Goal: Find contact information: Obtain details needed to contact an individual or organization

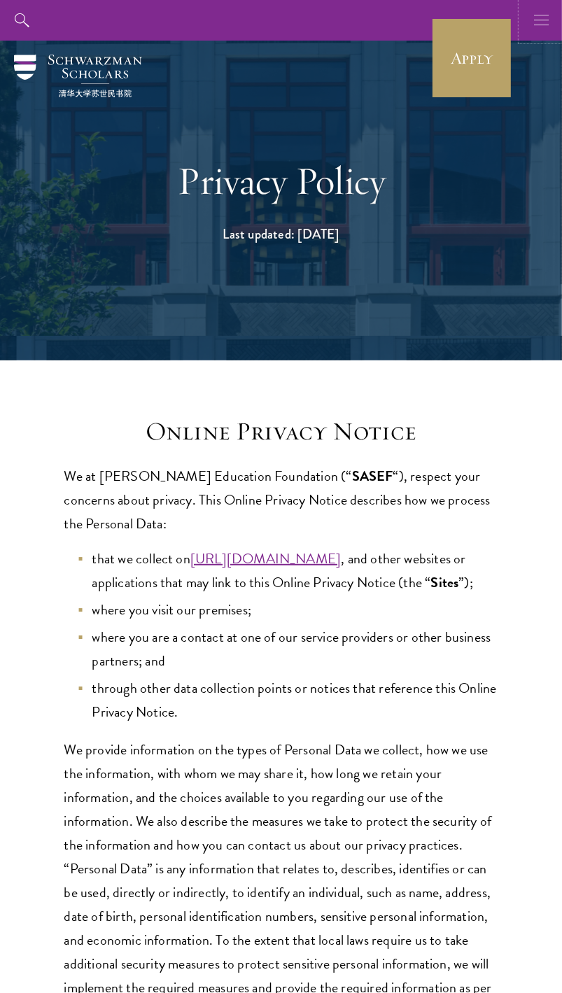
click at [542, 25] on use "button" at bounding box center [541, 20] width 15 height 11
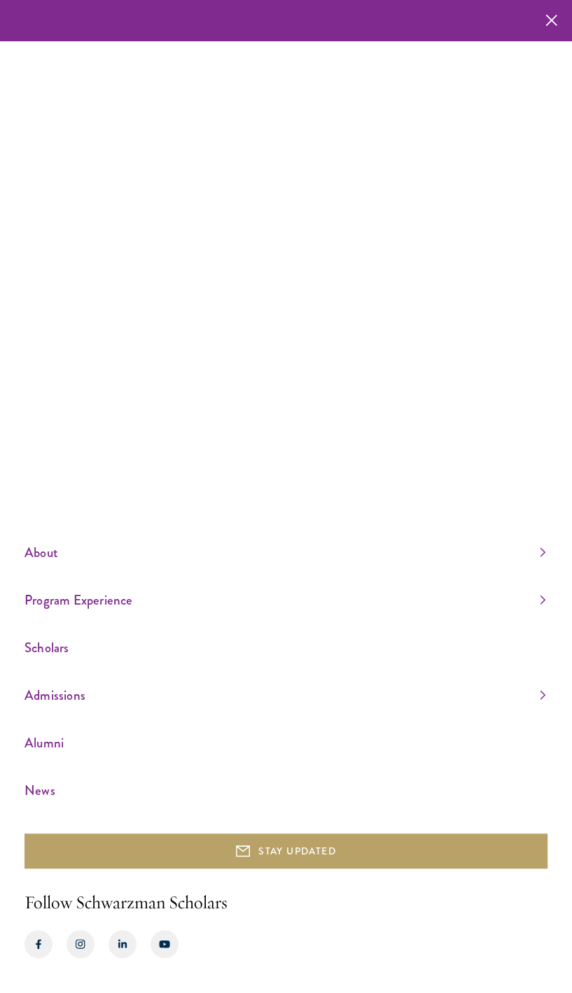
click at [119, 41] on div "About Overview Leadership Donors Program Experience Overview Curriculum Student…" at bounding box center [286, 496] width 572 height 993
drag, startPoint x: 182, startPoint y: 162, endPoint x: 195, endPoint y: 186, distance: 27.9
click at [182, 163] on div "About Overview Leadership Donors Program Experience Overview Curriculum Student…" at bounding box center [286, 496] width 572 height 993
click at [211, 573] on ul "About Overview Leadership Donors Program Experience Overview Curriculum Student…" at bounding box center [286, 671] width 523 height 261
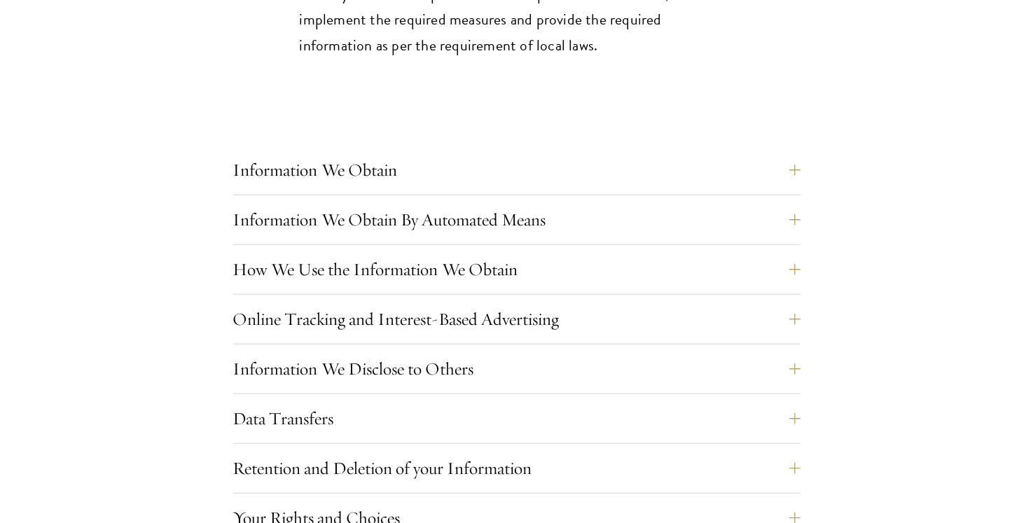
scroll to position [1109, 0]
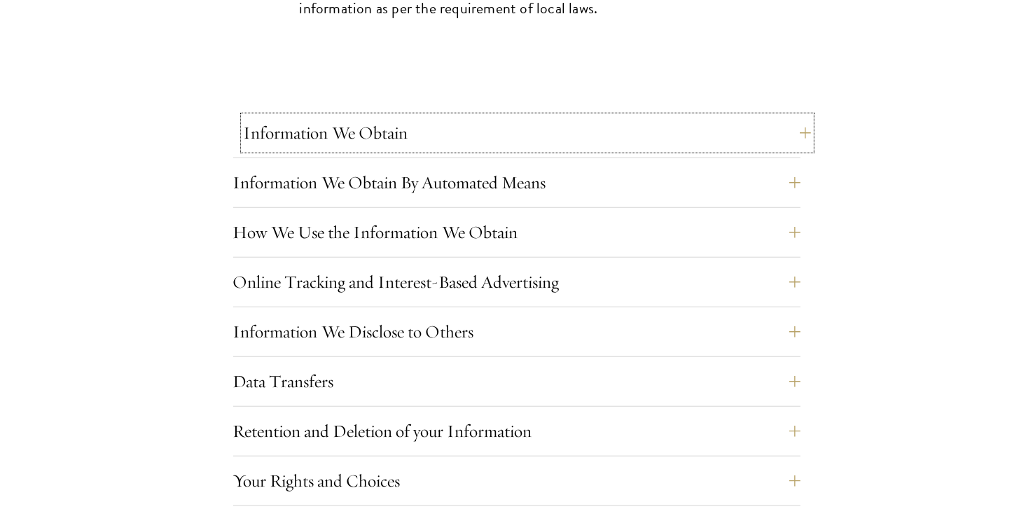
click at [561, 139] on button "Information We Obtain" at bounding box center [527, 133] width 567 height 34
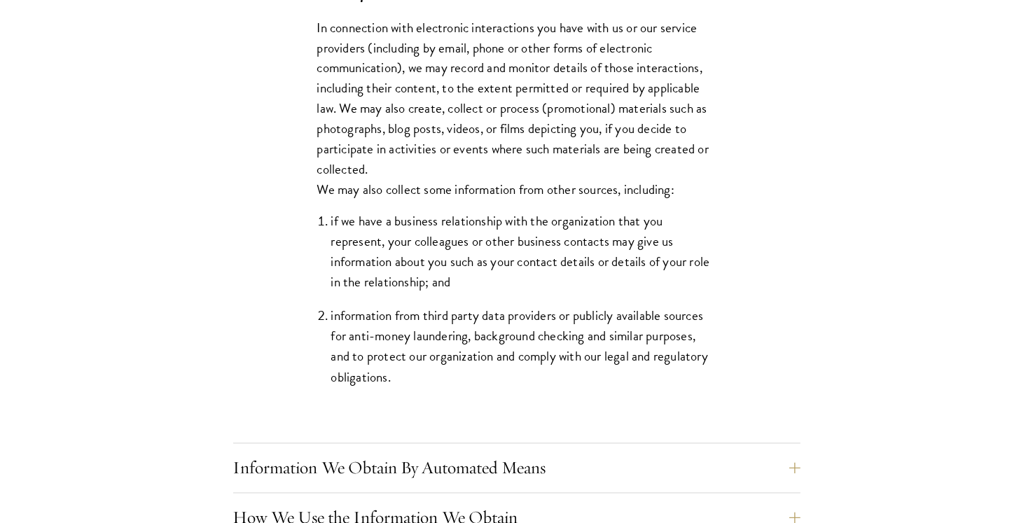
scroll to position [2661, 0]
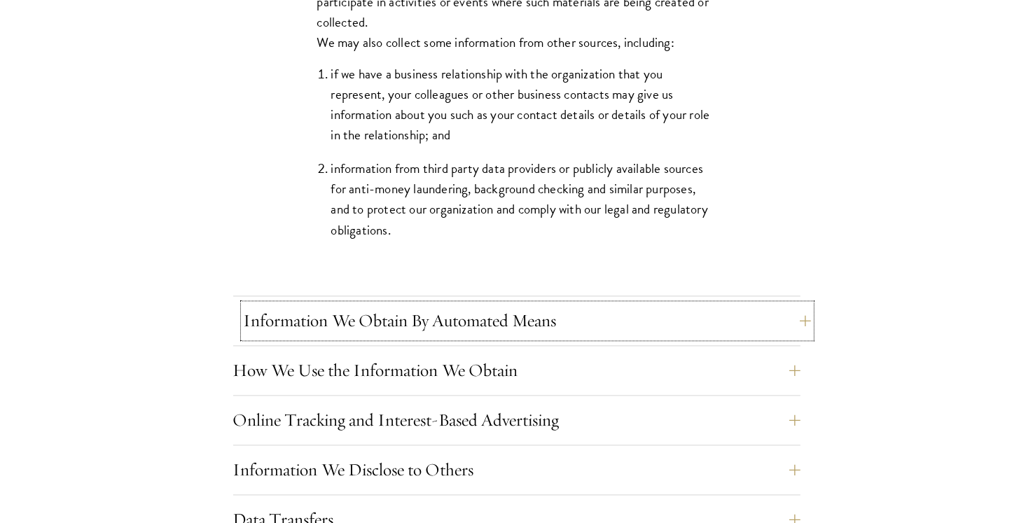
click at [561, 312] on button "Information We Obtain By Automated Means" at bounding box center [527, 321] width 567 height 34
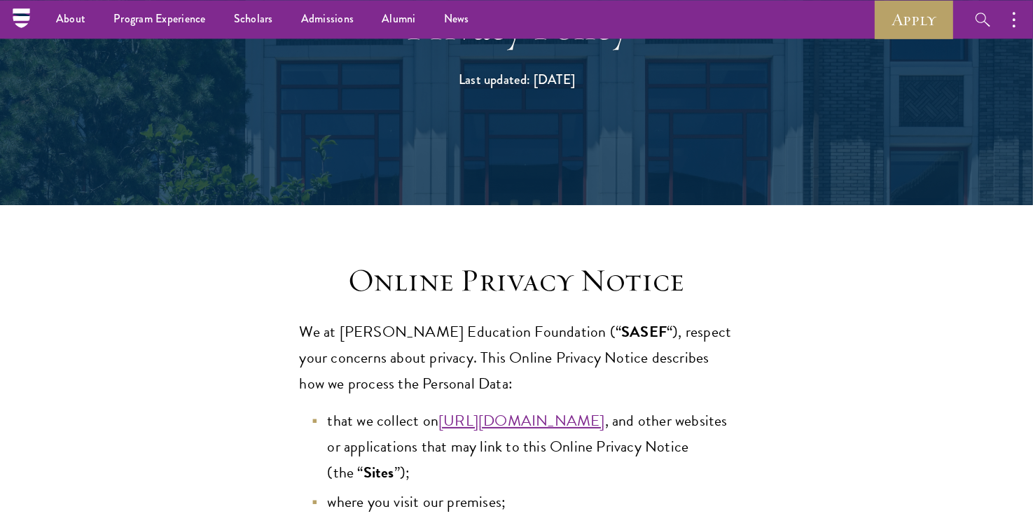
scroll to position [0, 0]
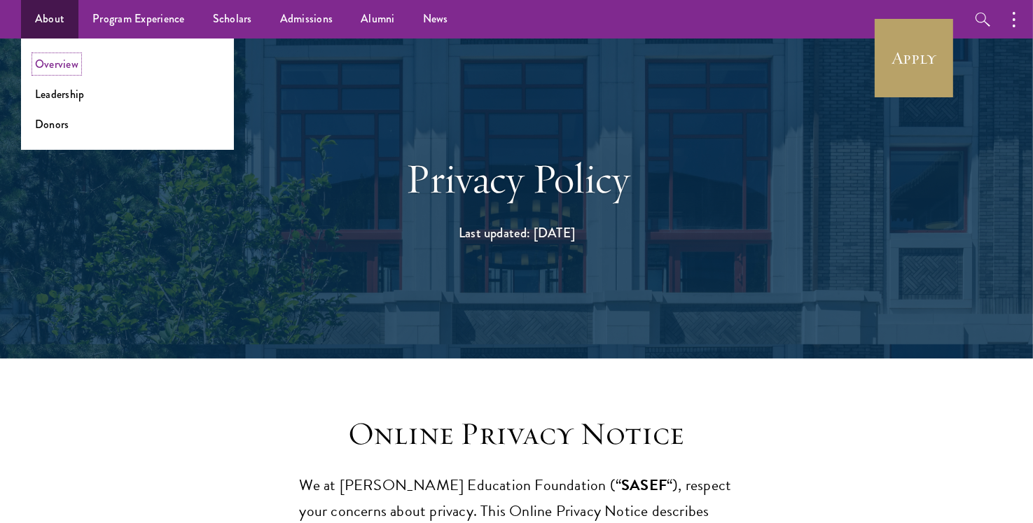
click at [52, 63] on link "Overview" at bounding box center [56, 64] width 43 height 16
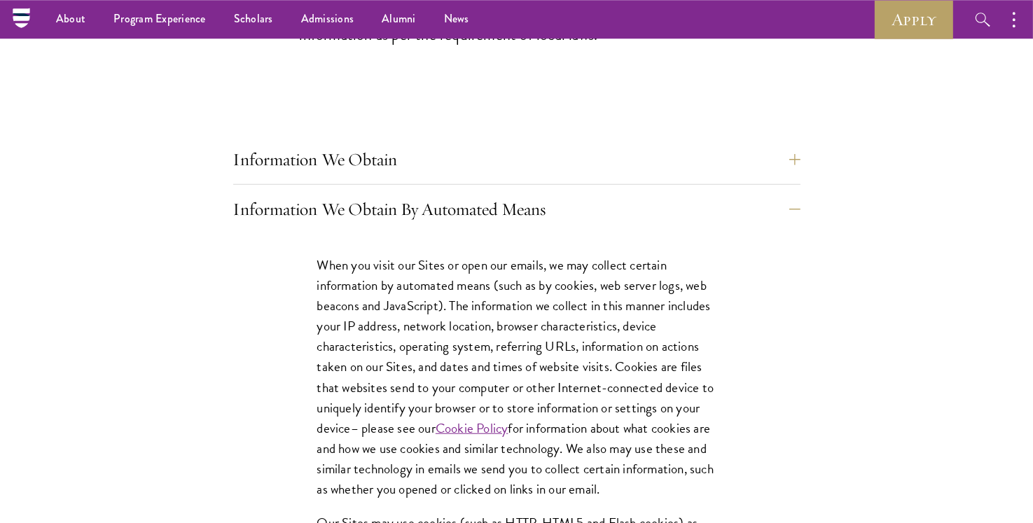
scroll to position [1035, 0]
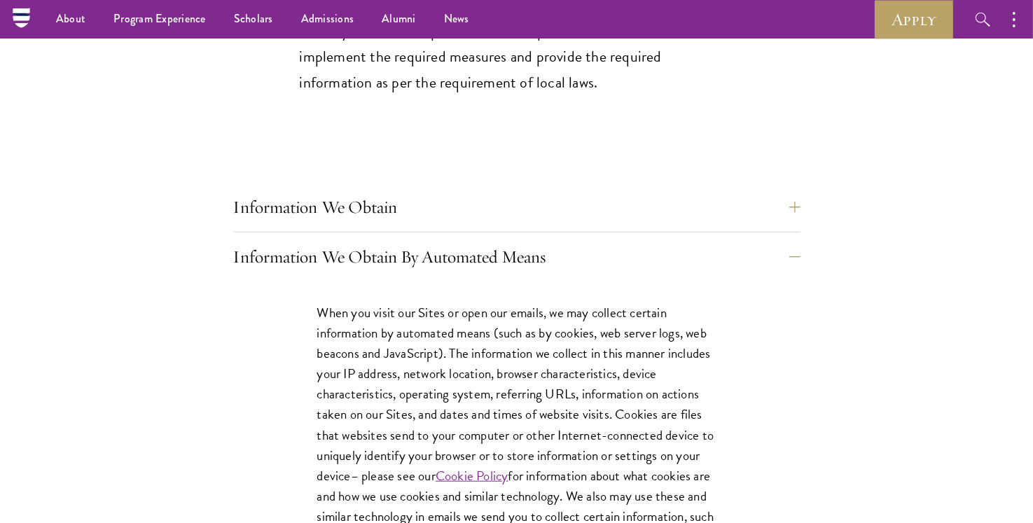
click at [561, 253] on button "Information We Obtain By Automated Means" at bounding box center [527, 257] width 567 height 34
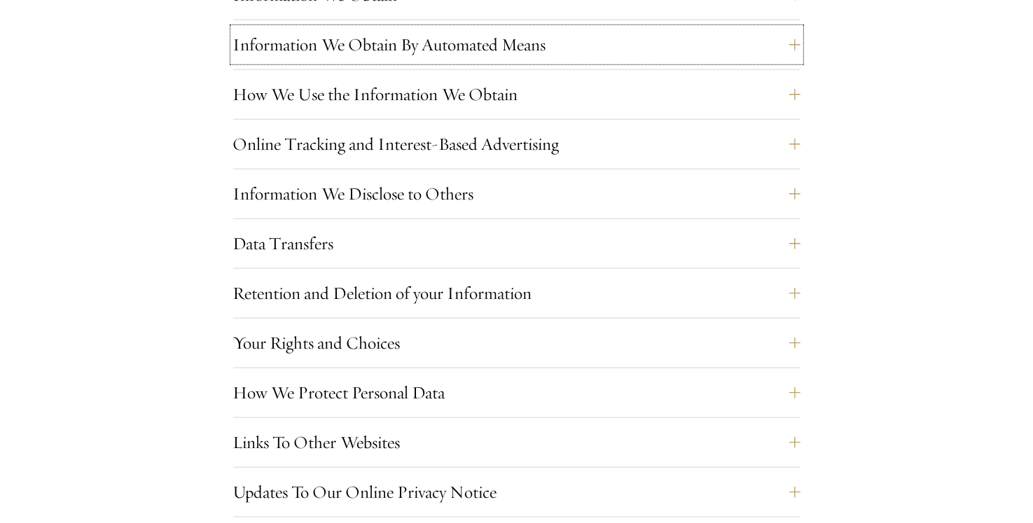
scroll to position [1330, 0]
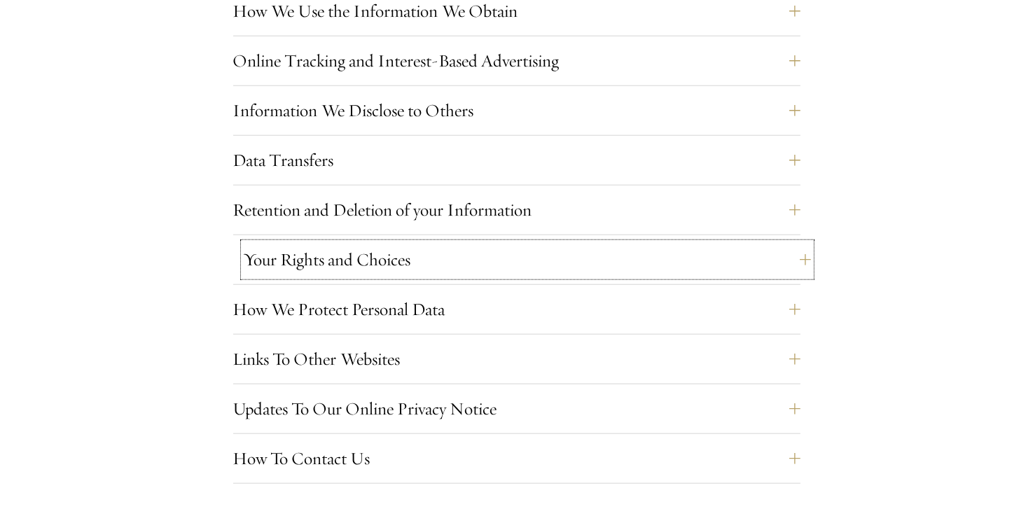
click at [561, 254] on button "Your Rights and Choices" at bounding box center [527, 260] width 567 height 34
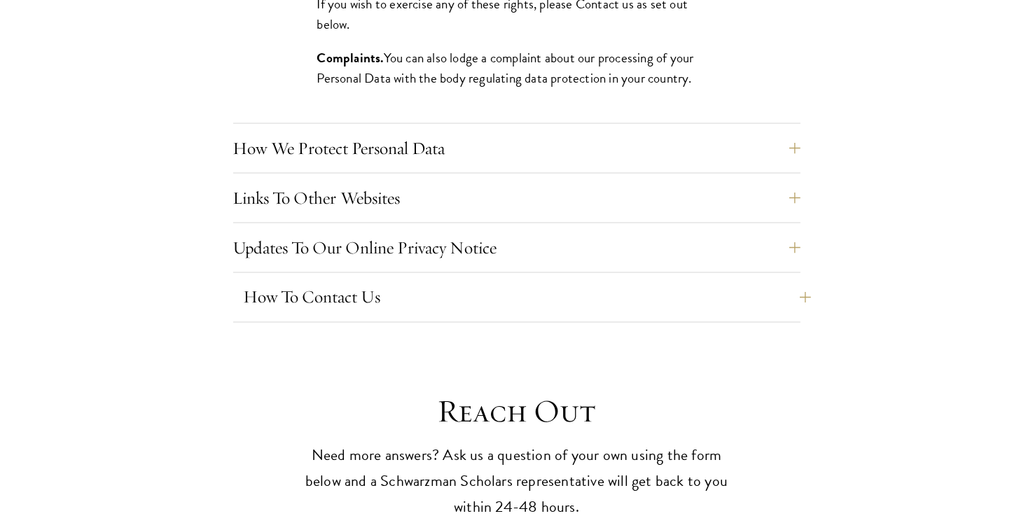
scroll to position [2291, 0]
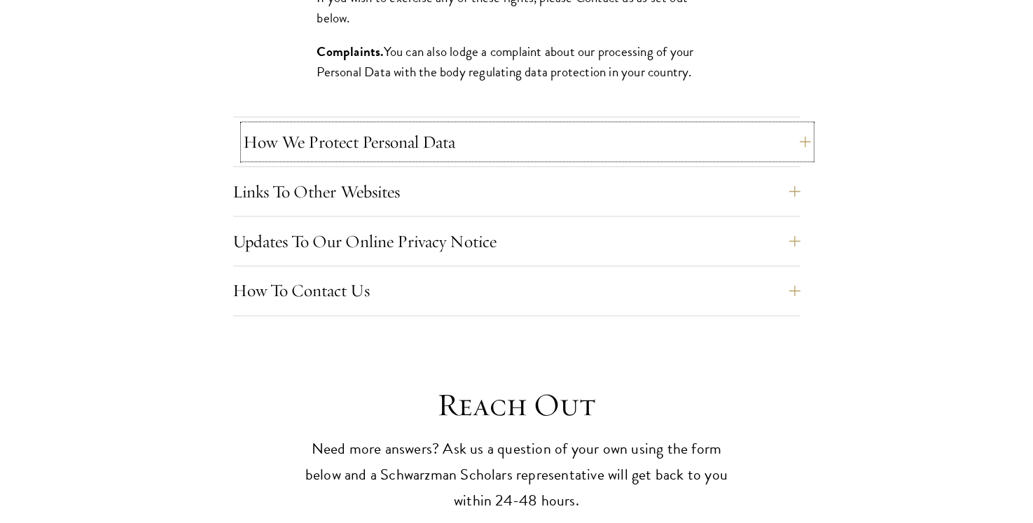
click at [561, 148] on button "How We Protect Personal Data" at bounding box center [527, 142] width 567 height 34
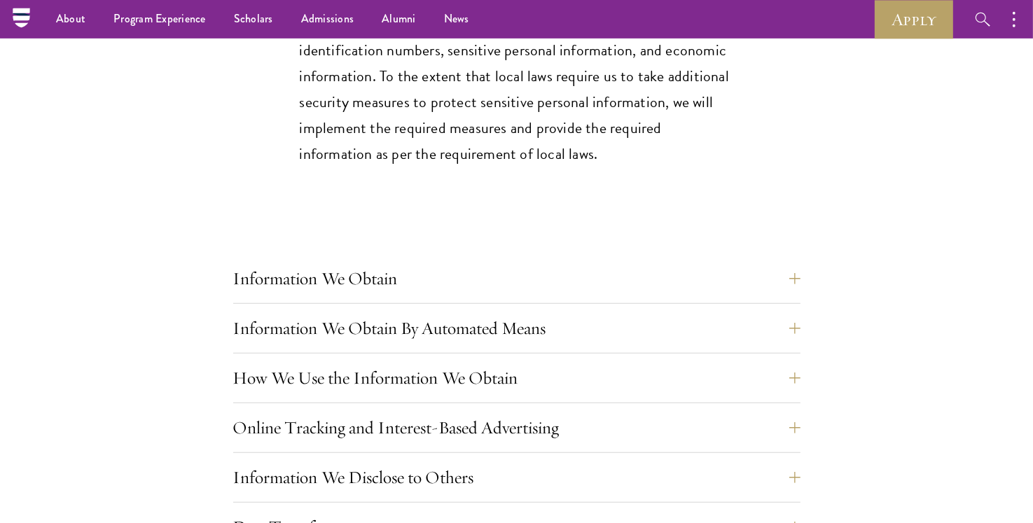
scroll to position [960, 0]
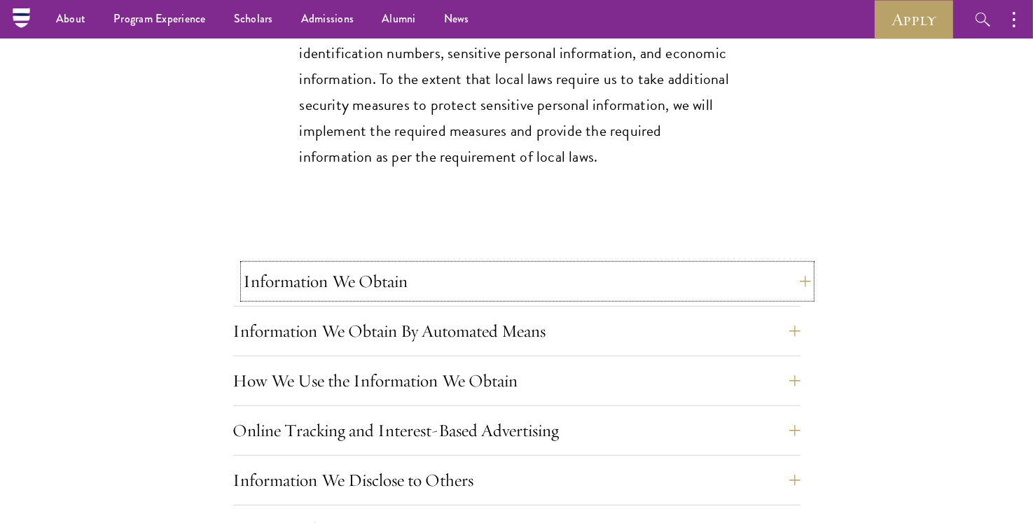
click at [370, 275] on button "Information We Obtain" at bounding box center [527, 282] width 567 height 34
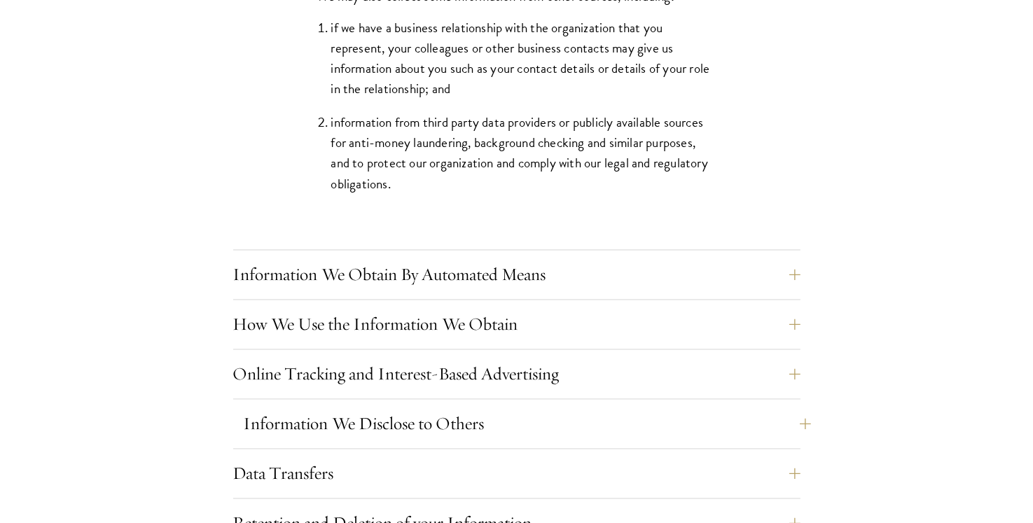
scroll to position [2809, 0]
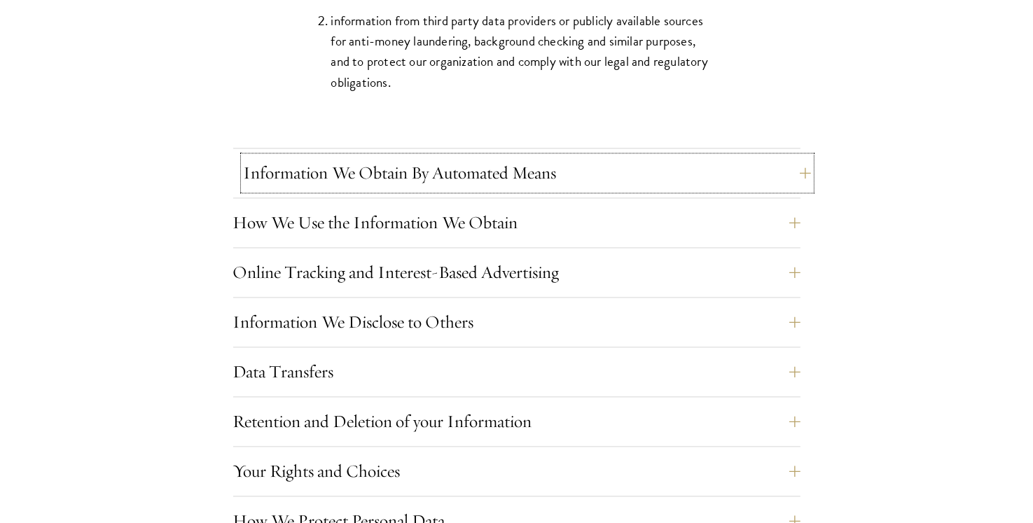
click at [505, 172] on button "Information We Obtain By Automated Means" at bounding box center [527, 173] width 567 height 34
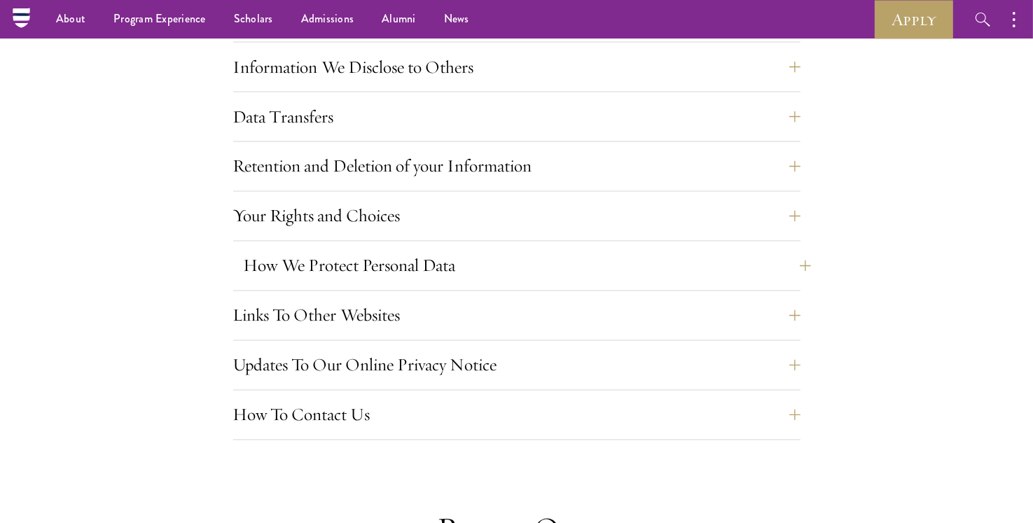
scroll to position [2365, 0]
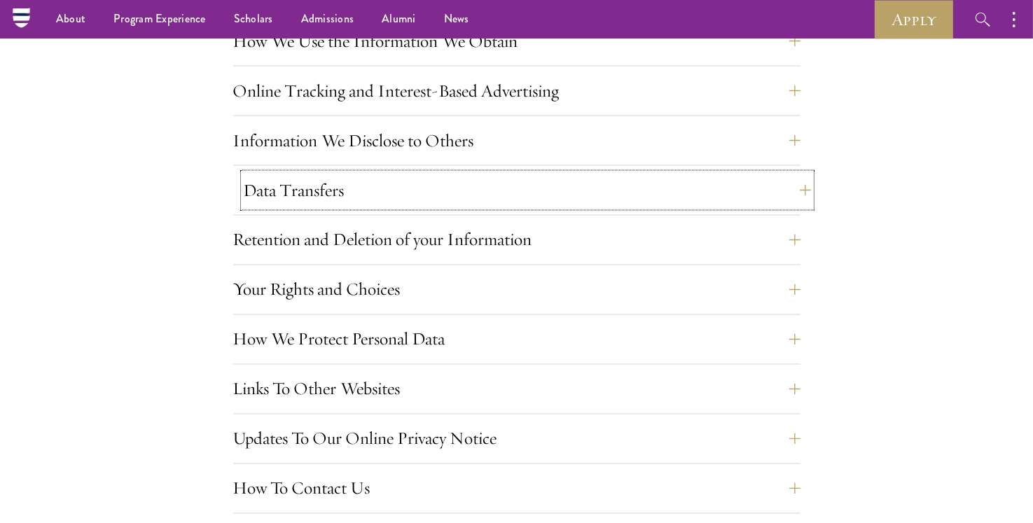
click at [561, 195] on button "Data Transfers" at bounding box center [527, 191] width 567 height 34
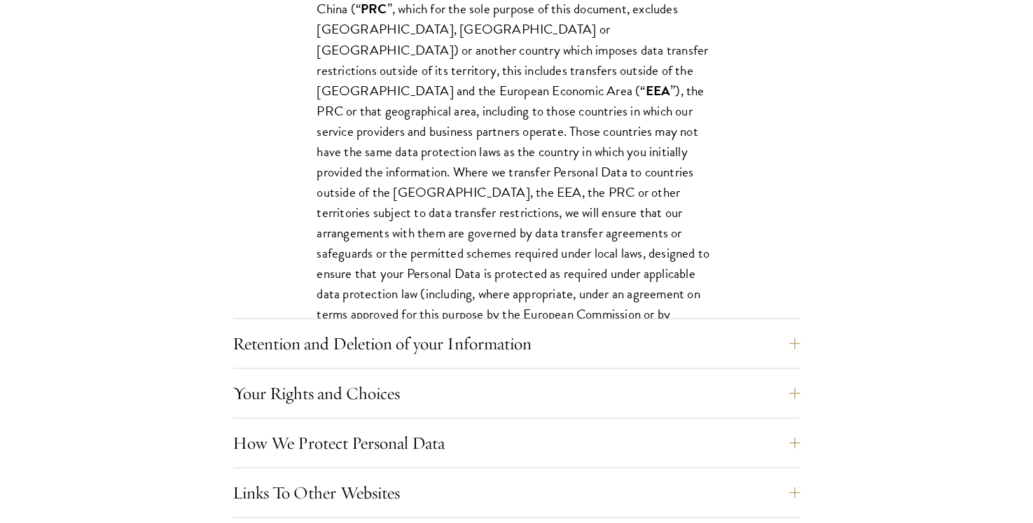
scroll to position [1626, 0]
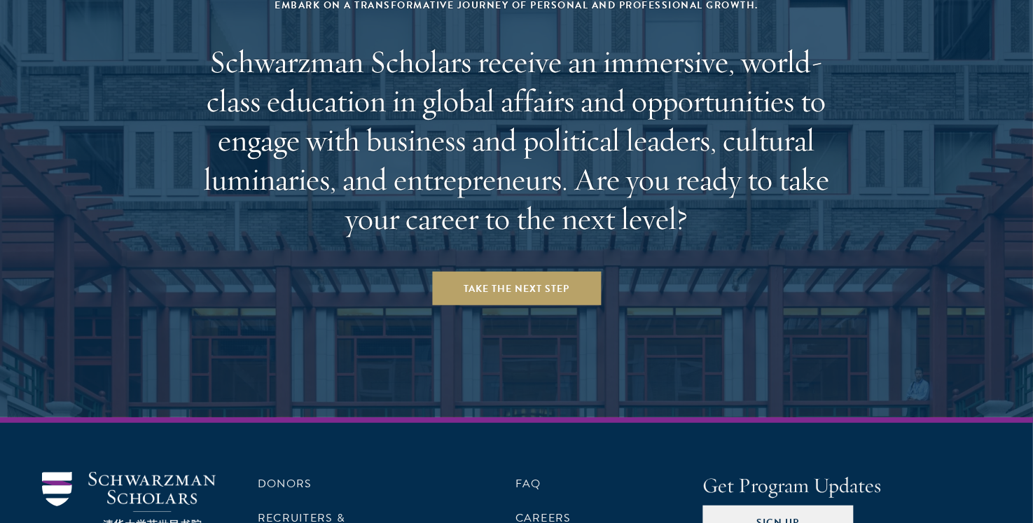
scroll to position [5863, 0]
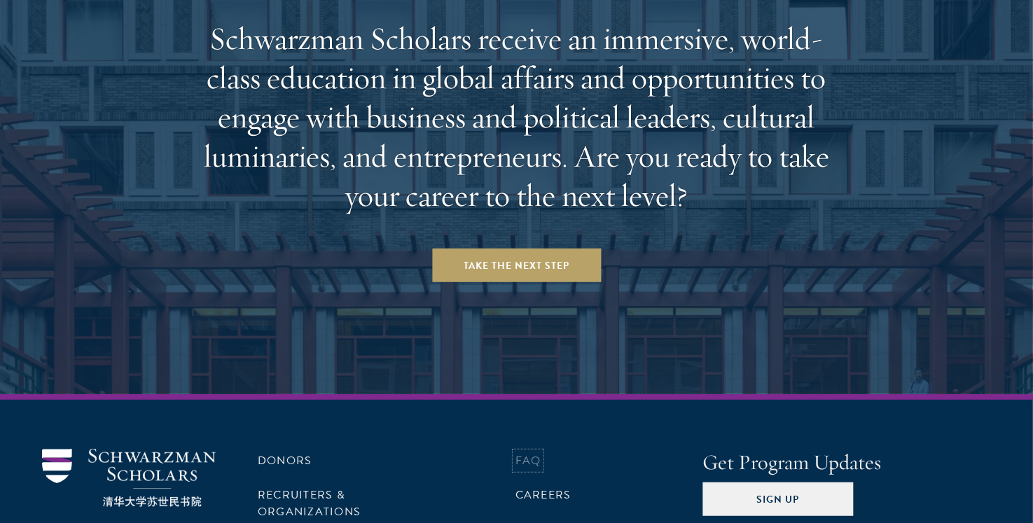
click at [525, 452] on link "FAQ" at bounding box center [528, 460] width 26 height 17
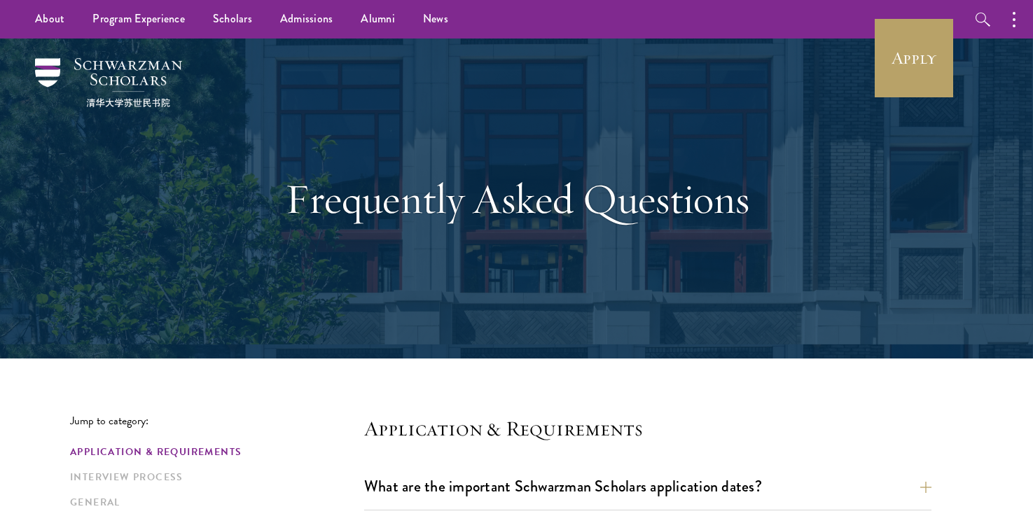
scroll to position [221, 0]
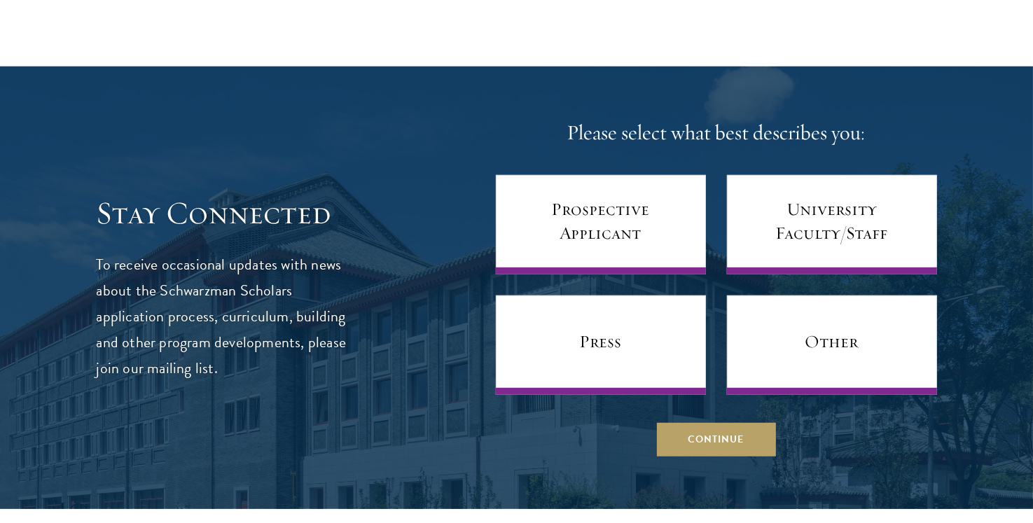
scroll to position [739, 0]
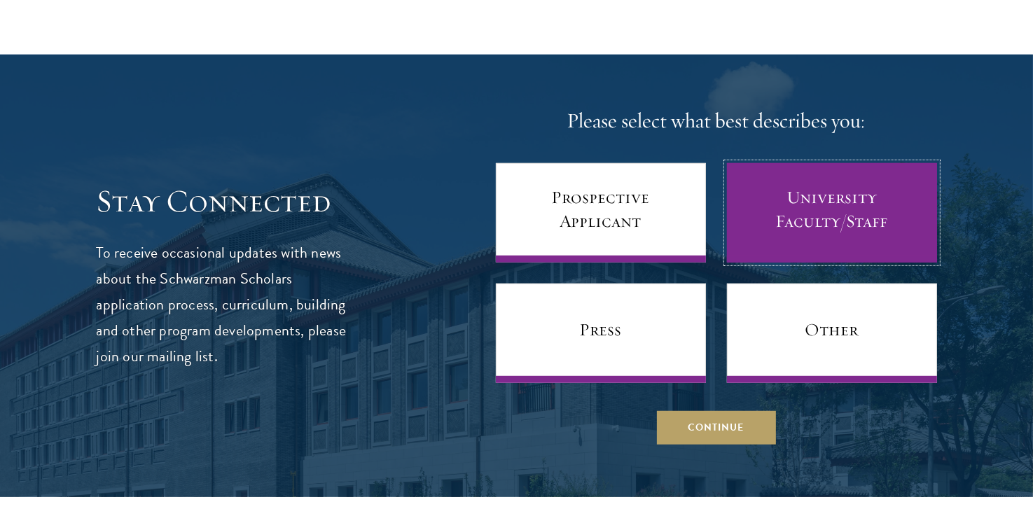
click at [809, 227] on link "University Faculty/Staff" at bounding box center [832, 212] width 210 height 99
click at [816, 213] on link "University Faculty/Staff" at bounding box center [832, 212] width 210 height 99
click at [791, 204] on link "University Faculty/Staff" at bounding box center [832, 212] width 210 height 99
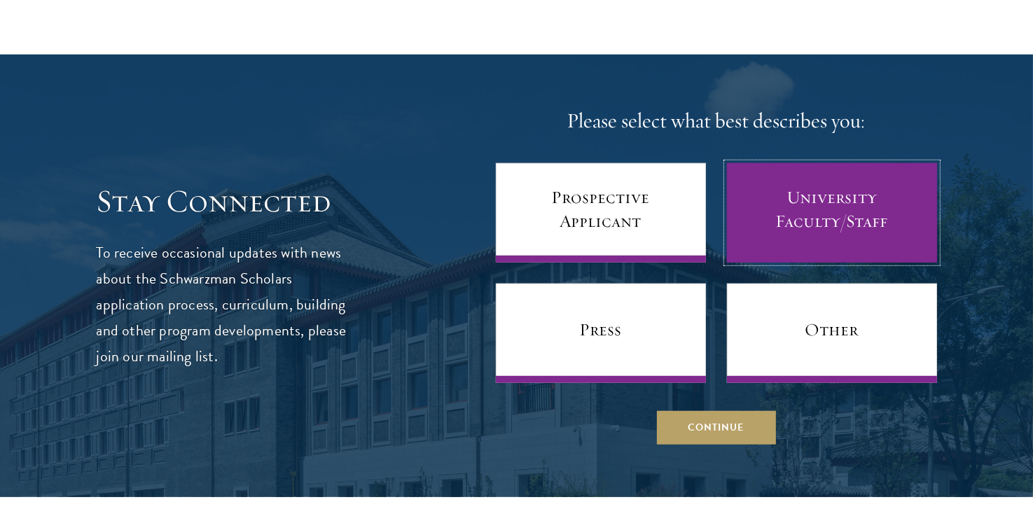
click at [791, 204] on link "University Faculty/Staff" at bounding box center [832, 212] width 210 height 99
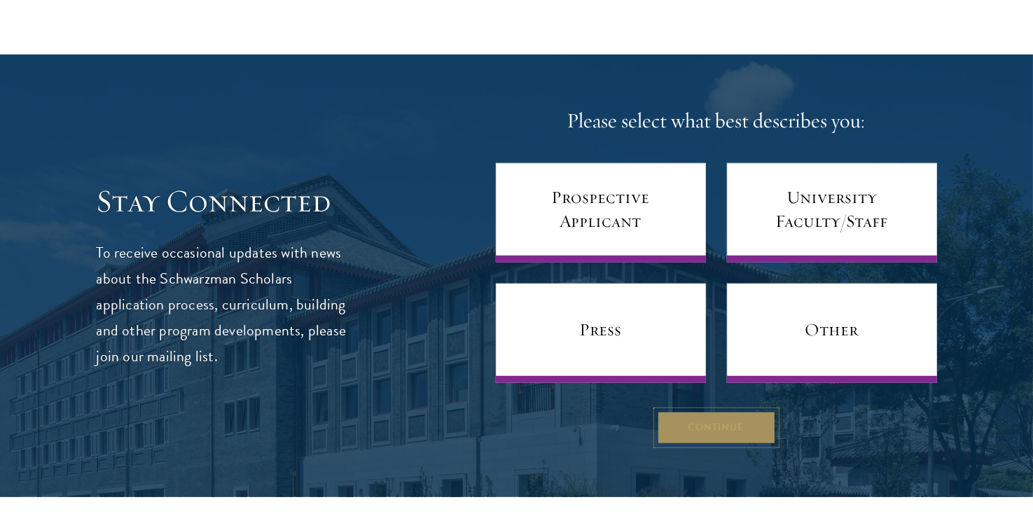
click at [710, 428] on button "Continue" at bounding box center [716, 428] width 119 height 34
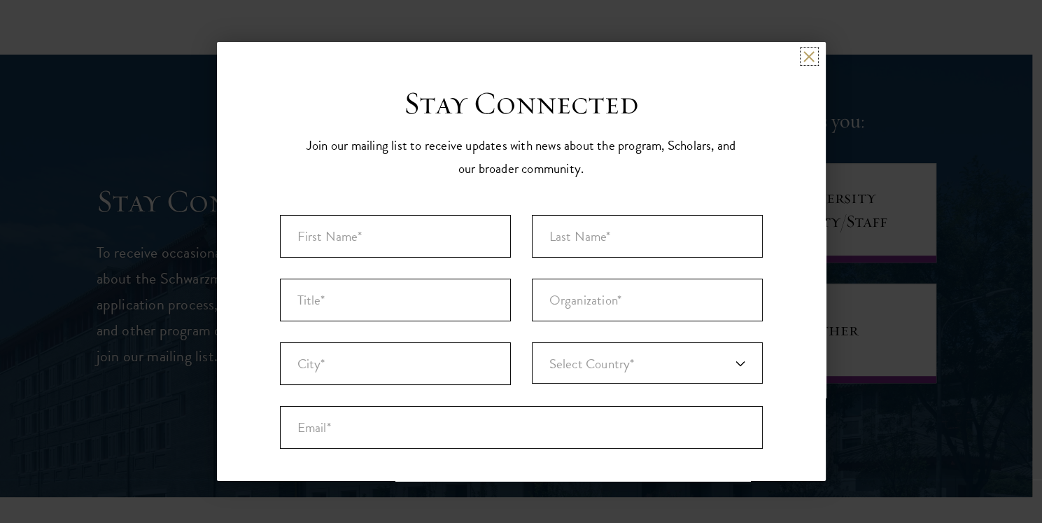
click at [804, 55] on button at bounding box center [810, 56] width 12 height 12
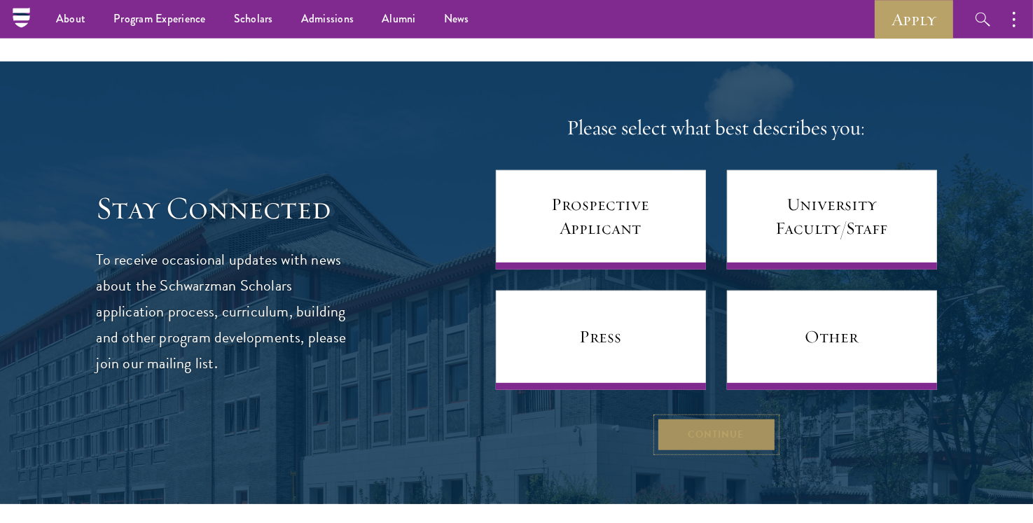
scroll to position [665, 0]
